Goal: Check status: Check status

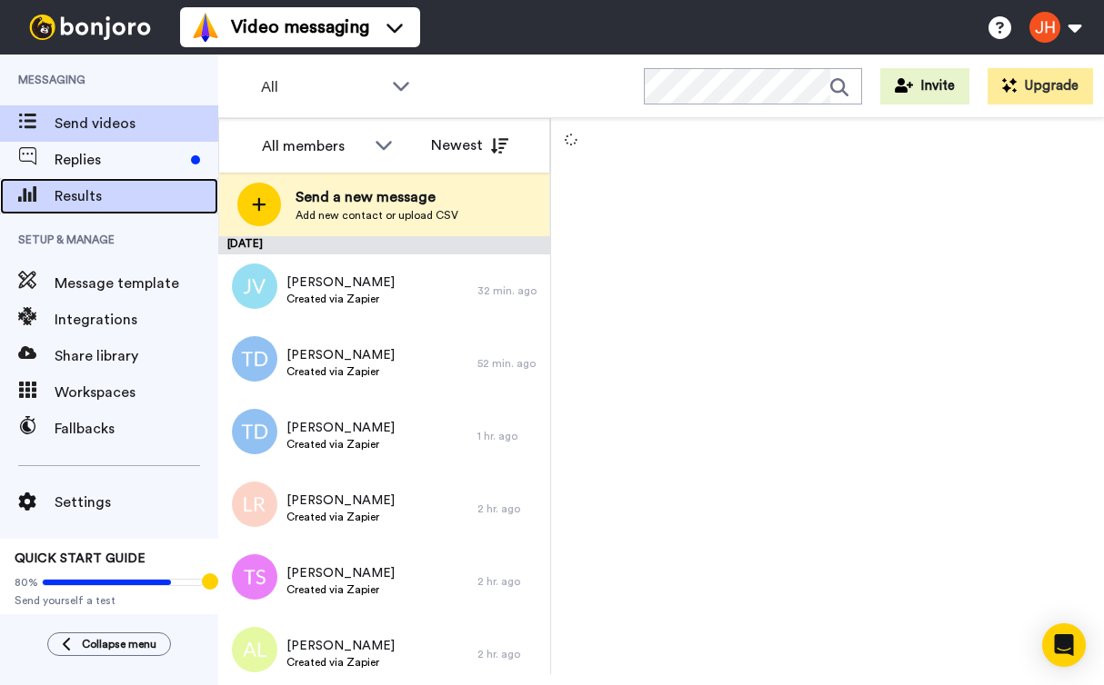
click at [121, 200] on span "Results" at bounding box center [137, 196] width 164 height 22
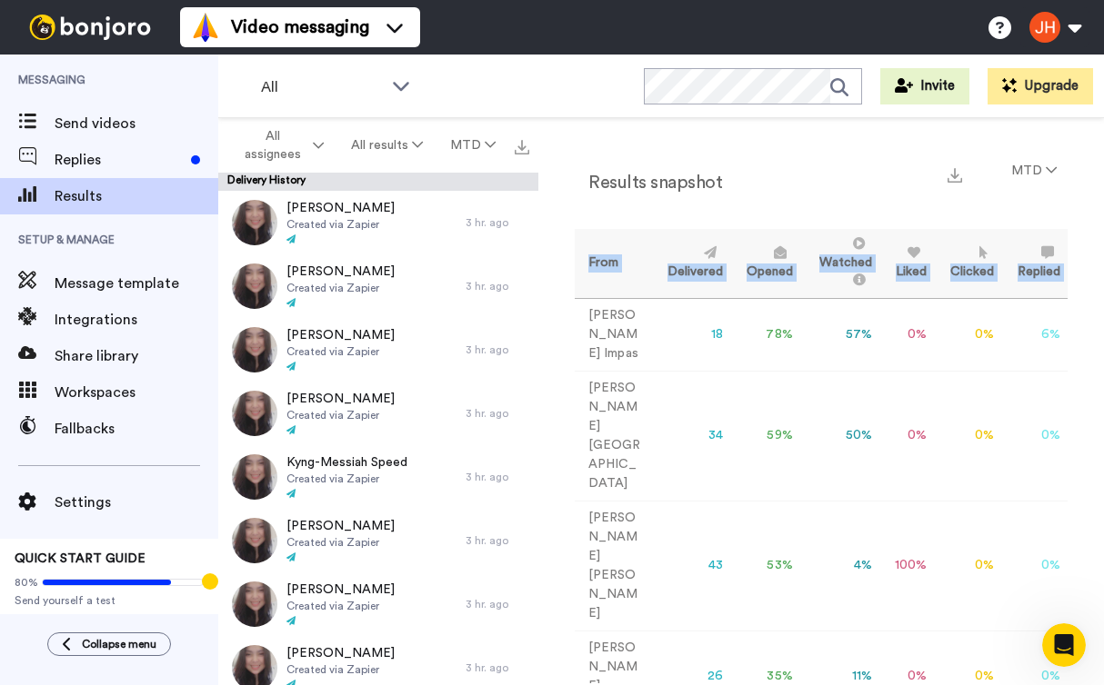
drag, startPoint x: 576, startPoint y: 315, endPoint x: 1019, endPoint y: 593, distance: 522.9
click at [1019, 593] on div "Results snapshot MTD From Delivered Opened Watched Liked Clicked Replied Failed…" at bounding box center [821, 448] width 493 height 587
copy thead "From Delivered Opened Watched Liked Clicked Replied Failed"
click at [1012, 172] on button "MTD" at bounding box center [1033, 171] width 67 height 33
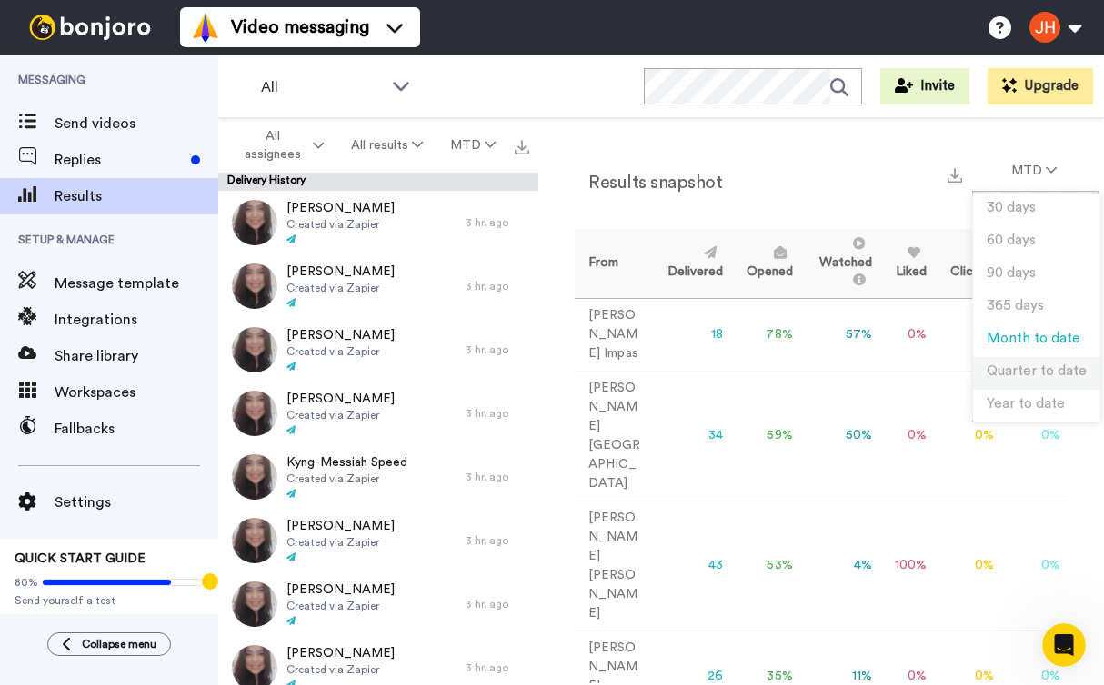
click at [1007, 367] on span "Quarter to date" at bounding box center [1036, 372] width 100 height 14
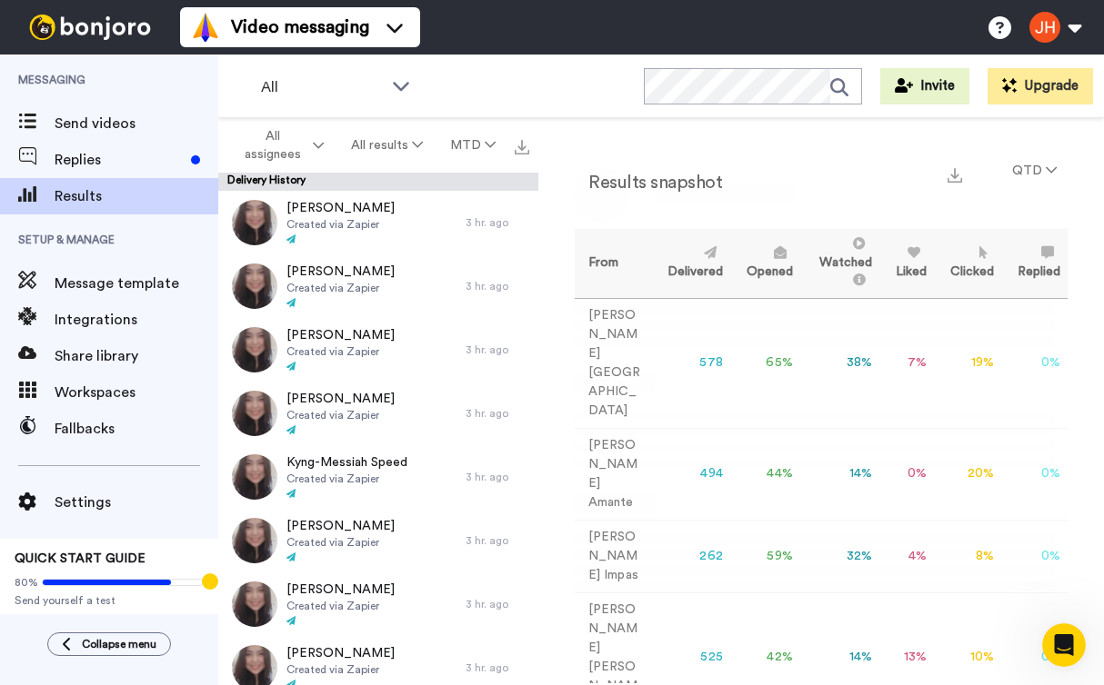
click at [652, 640] on div "Results snapshot QTD From Delivered Opened Watched Liked Clicked Replied Failed…" at bounding box center [820, 400] width 565 height 565
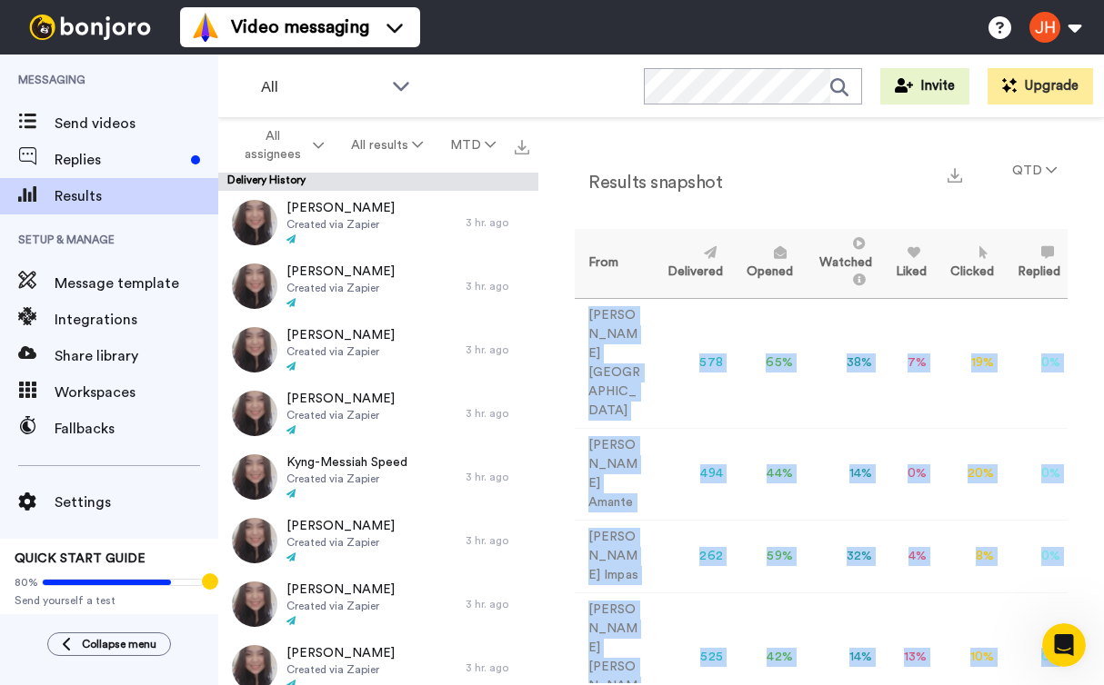
copy tbody "[PERSON_NAME] Cataluña 578 65 % 38 % 7 % 19 % 0 % 0 [PERSON_NAME] 494 44 % 14 %…"
drag, startPoint x: 587, startPoint y: 313, endPoint x: 1042, endPoint y: 577, distance: 525.9
click at [1042, 577] on tbody "[PERSON_NAME] Cataluña 578 65 % 38 % 7 % 19 % 0 % 0 [PERSON_NAME] 494 44 % 14 %…" at bounding box center [821, 510] width 493 height 425
